Goal: Navigation & Orientation: Go to known website

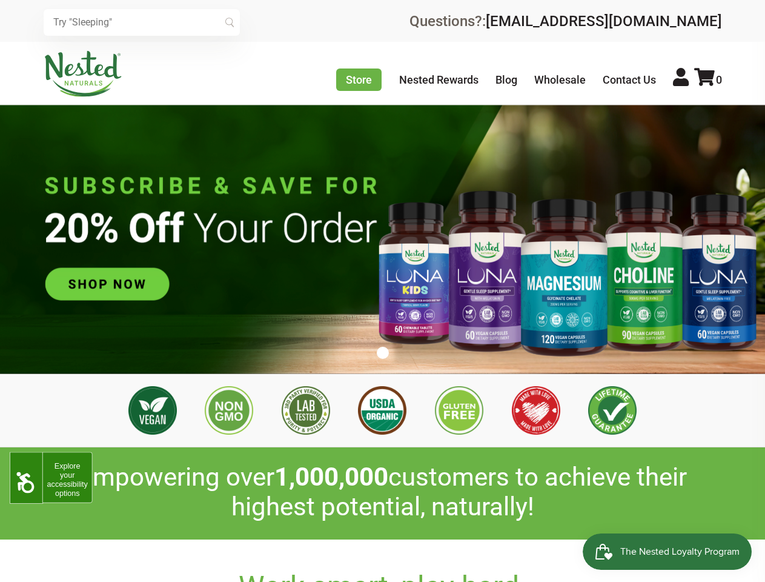
click at [27, 484] on icon at bounding box center [25, 482] width 21 height 21
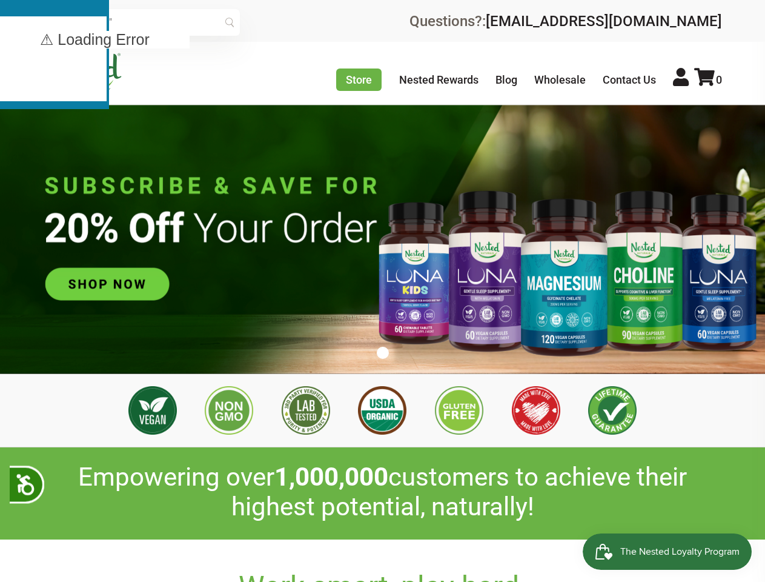
click at [142, 22] on input "text" at bounding box center [142, 22] width 196 height 27
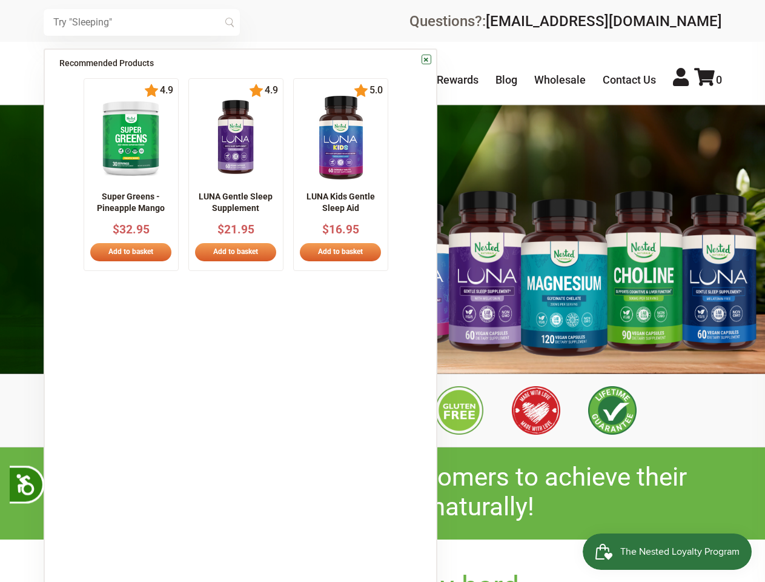
click at [708, 79] on icon at bounding box center [704, 77] width 21 height 18
click at [0, 0] on div at bounding box center [0, 0] width 0 height 0
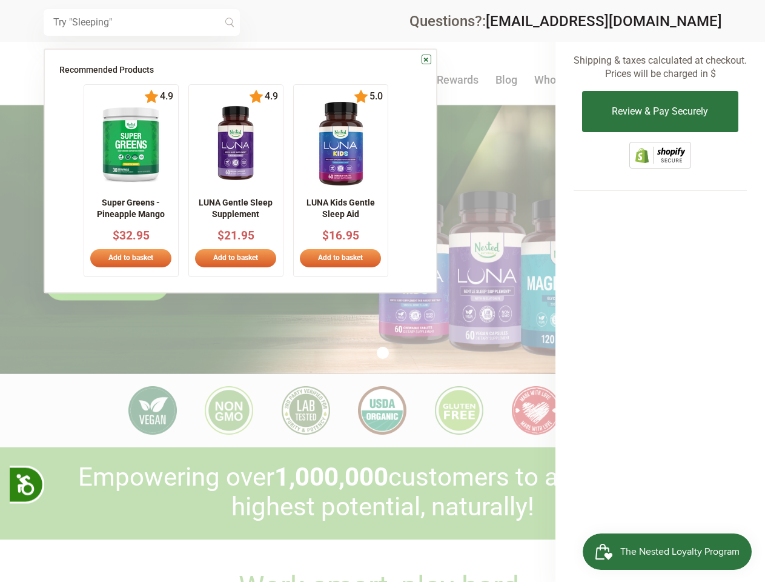
scroll to position [0, 213]
click at [383, 353] on div at bounding box center [382, 291] width 765 height 582
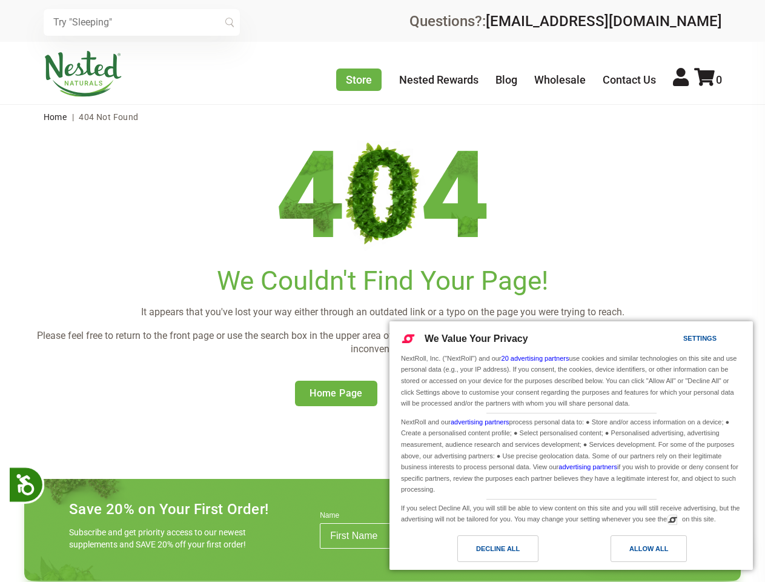
click at [382, 291] on h1 "We Couldn't Find Your Page!" at bounding box center [382, 280] width 717 height 31
click at [27, 484] on icon at bounding box center [25, 484] width 21 height 21
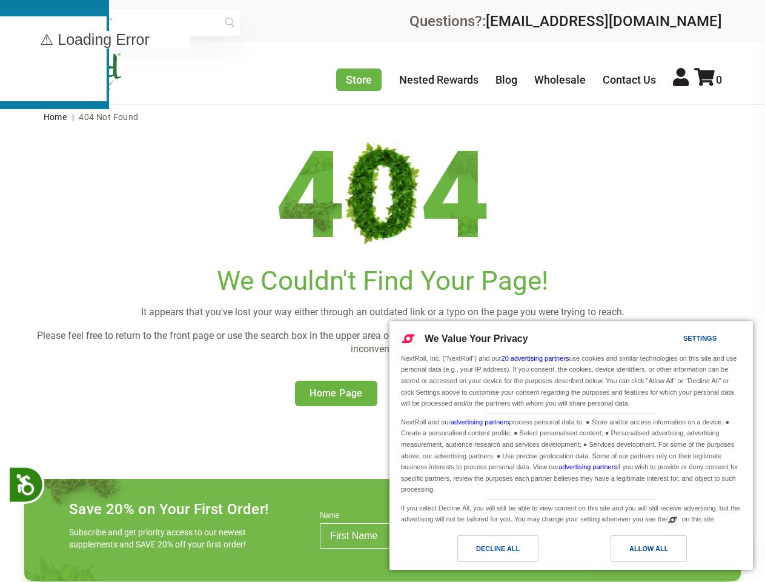
click at [142, 22] on input "text" at bounding box center [142, 22] width 196 height 27
click at [708, 79] on icon at bounding box center [704, 77] width 21 height 18
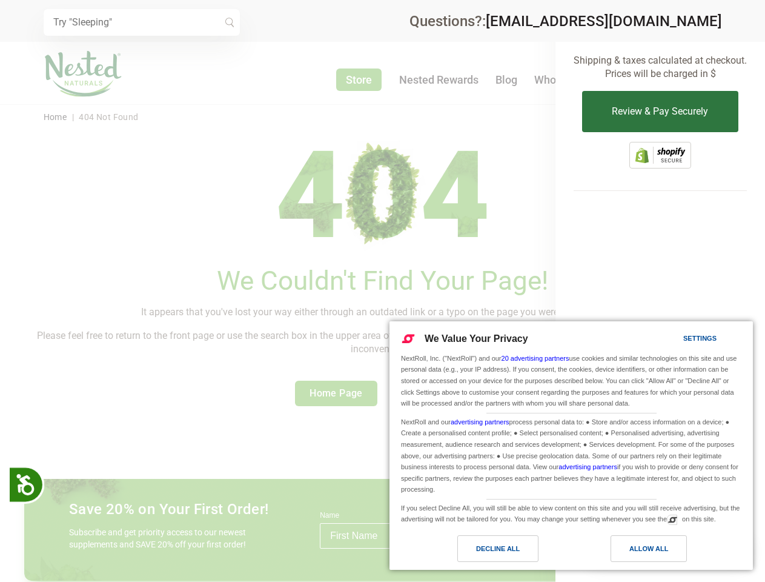
click at [382, 272] on div at bounding box center [382, 291] width 765 height 582
click at [649, 548] on div "Allow All" at bounding box center [649, 548] width 39 height 13
